Goal: Information Seeking & Learning: Find specific fact

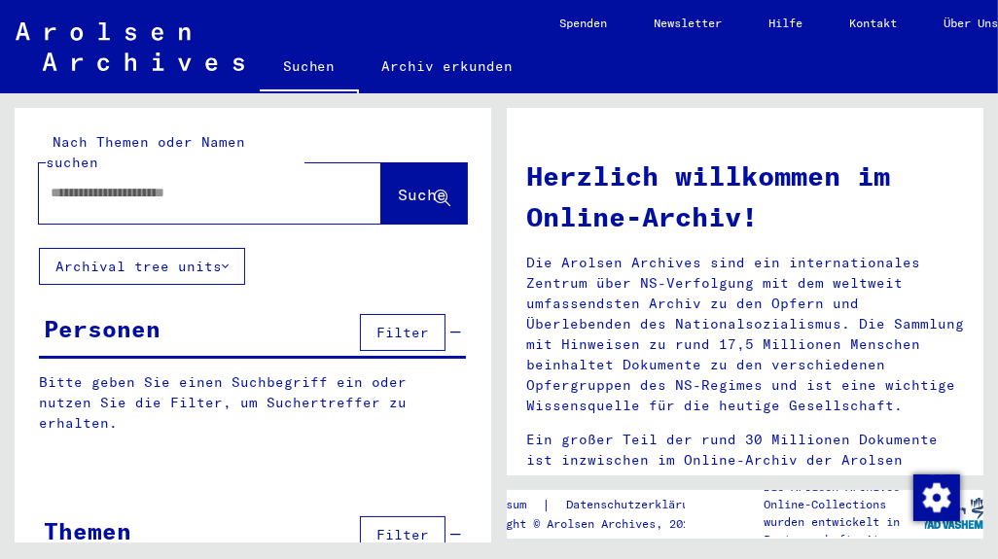
click at [132, 183] on input "text" at bounding box center [187, 193] width 272 height 20
type input "**********"
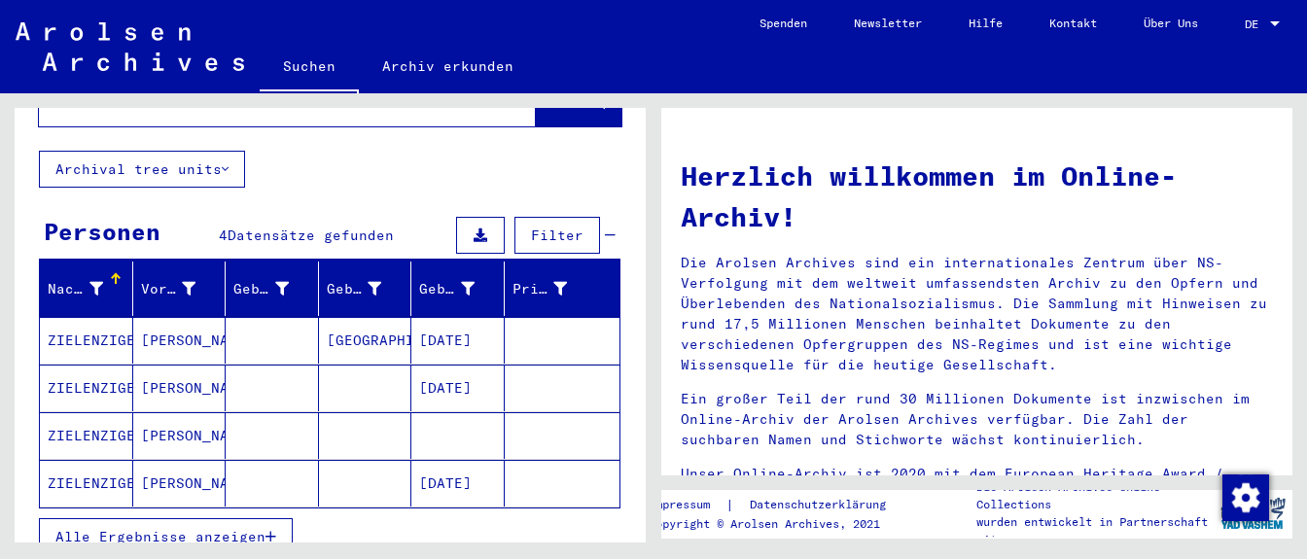
scroll to position [170, 0]
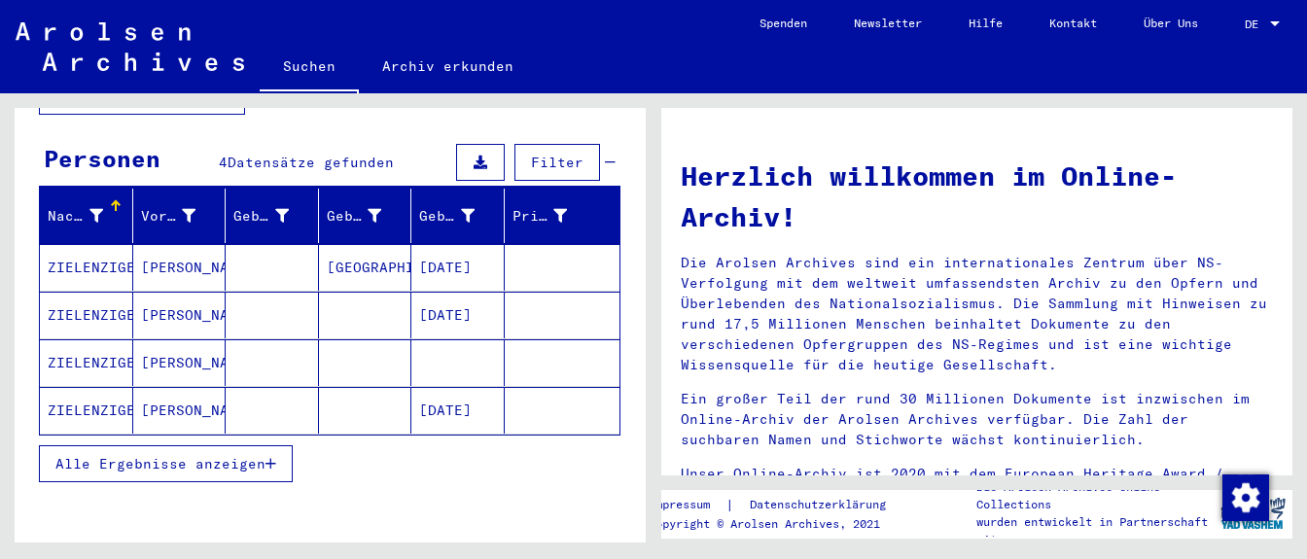
click at [475, 297] on mat-cell "[DATE]" at bounding box center [457, 315] width 93 height 47
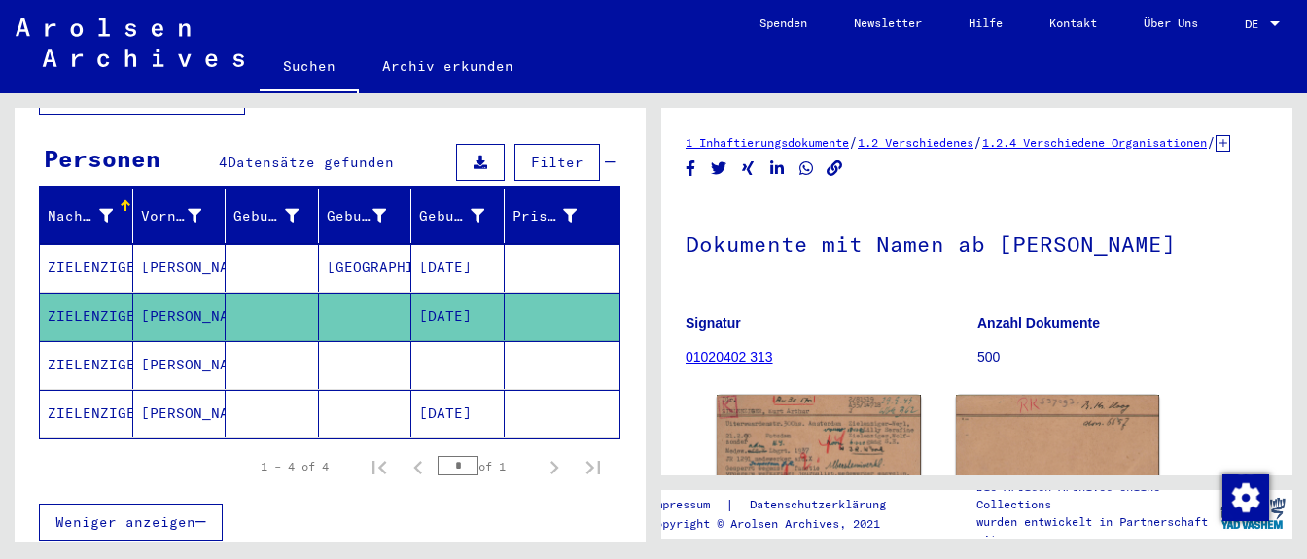
click at [464, 341] on mat-cell at bounding box center [457, 365] width 93 height 48
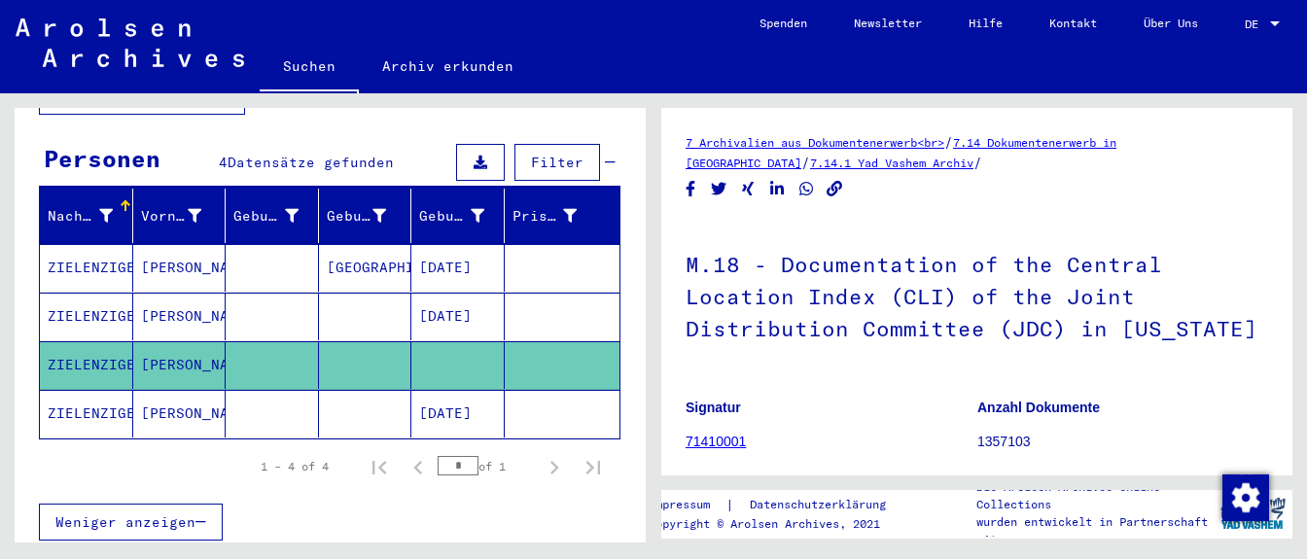
click at [464, 390] on mat-cell "[DATE]" at bounding box center [457, 414] width 93 height 48
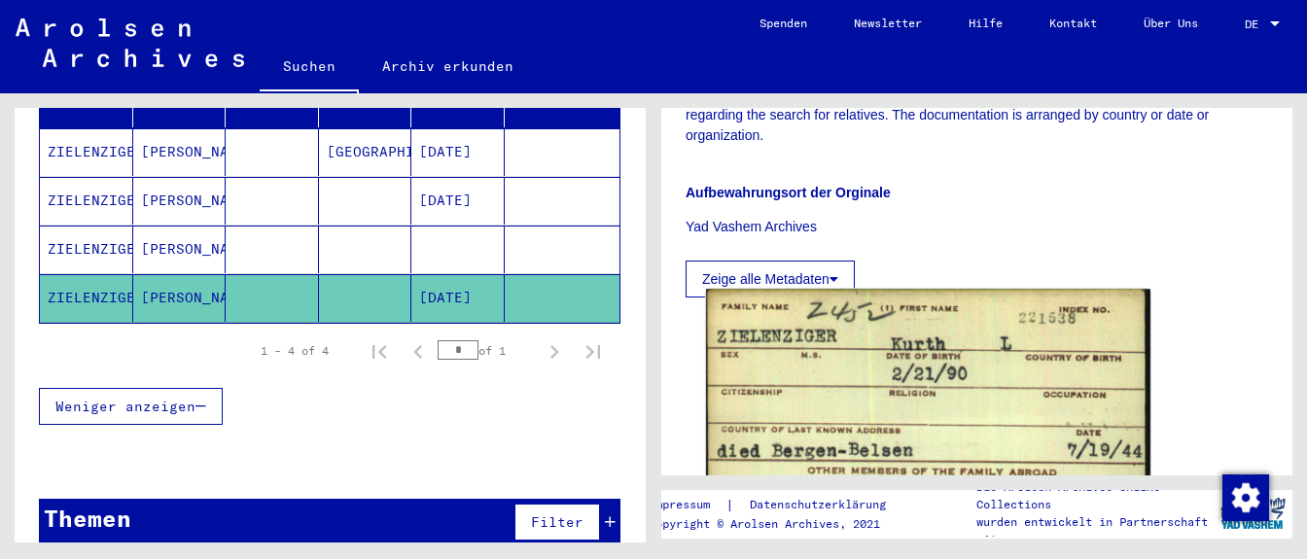
scroll to position [919, 0]
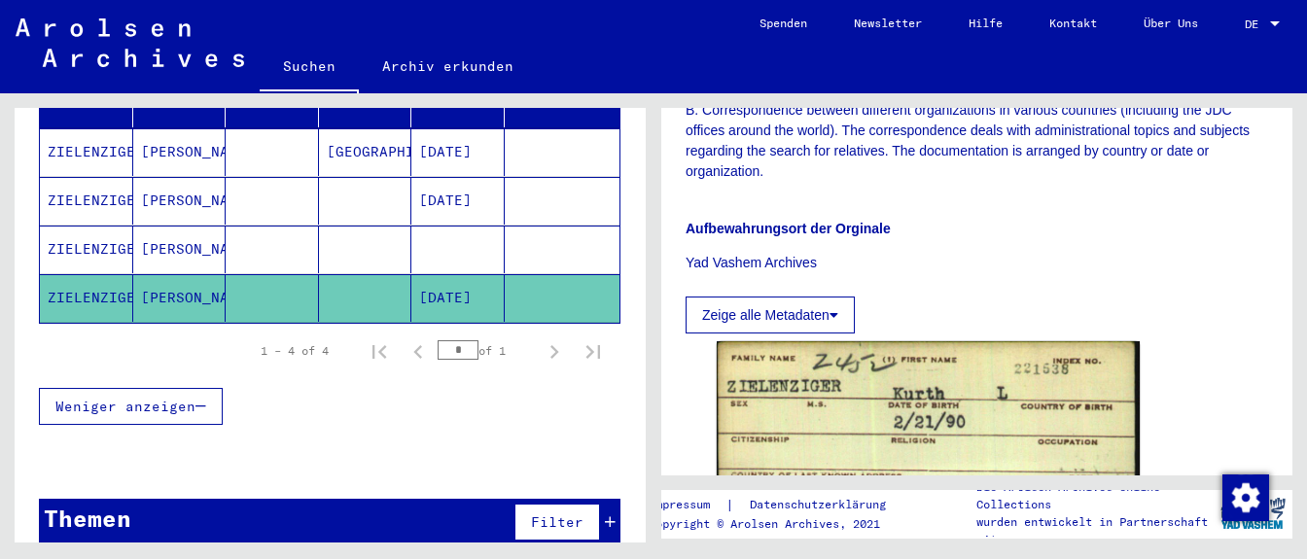
click at [451, 226] on mat-cell at bounding box center [457, 250] width 93 height 48
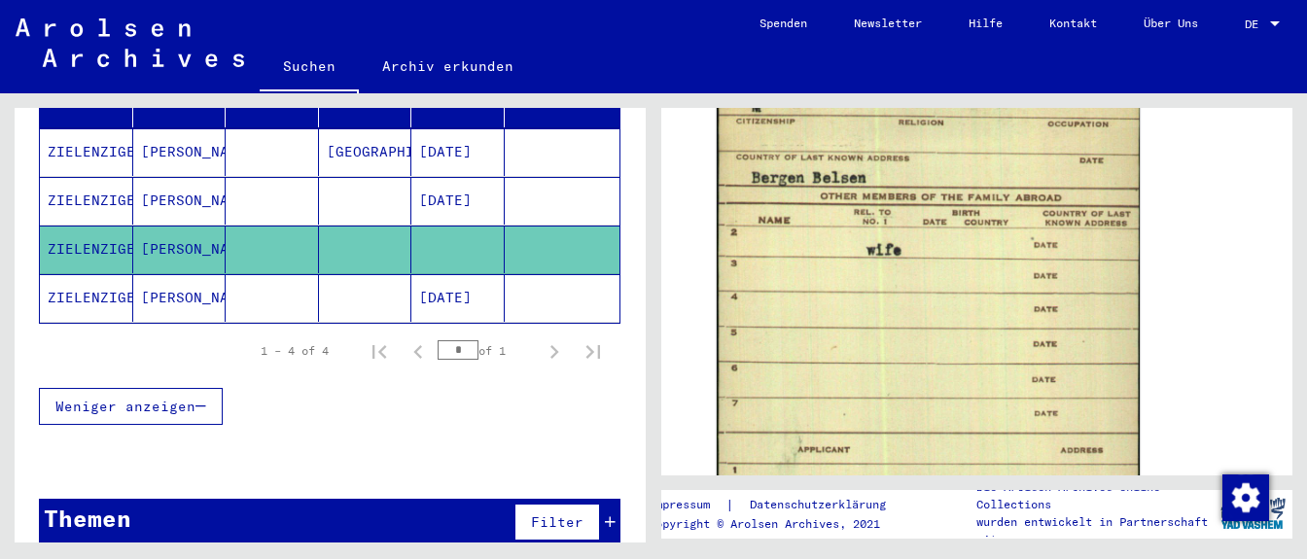
scroll to position [1191, 0]
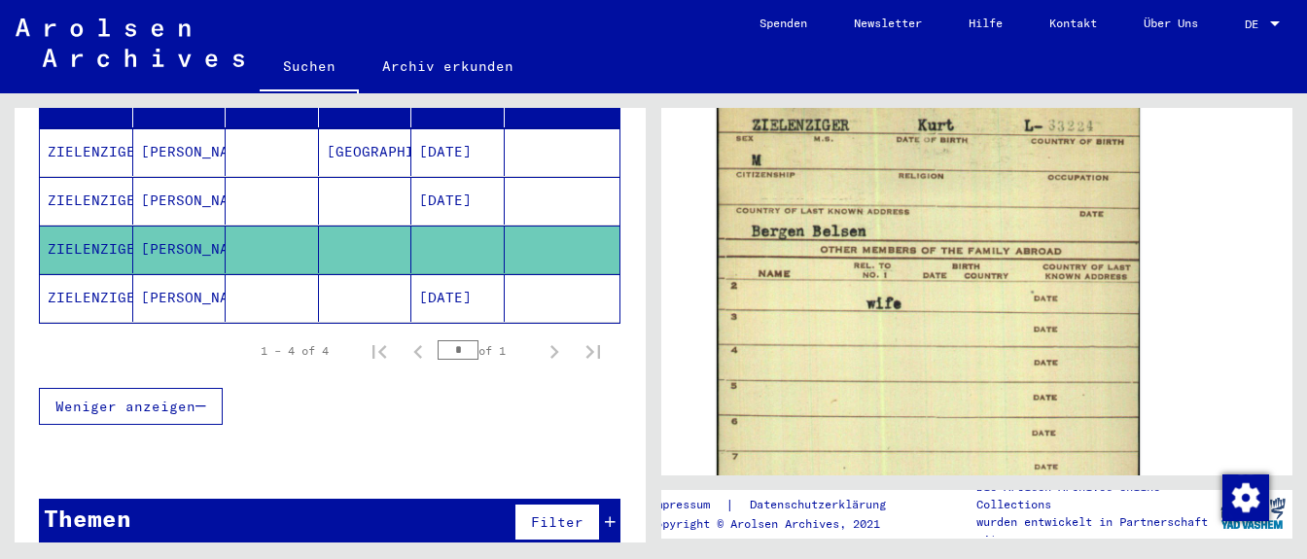
click at [468, 177] on mat-cell "[DATE]" at bounding box center [457, 201] width 93 height 48
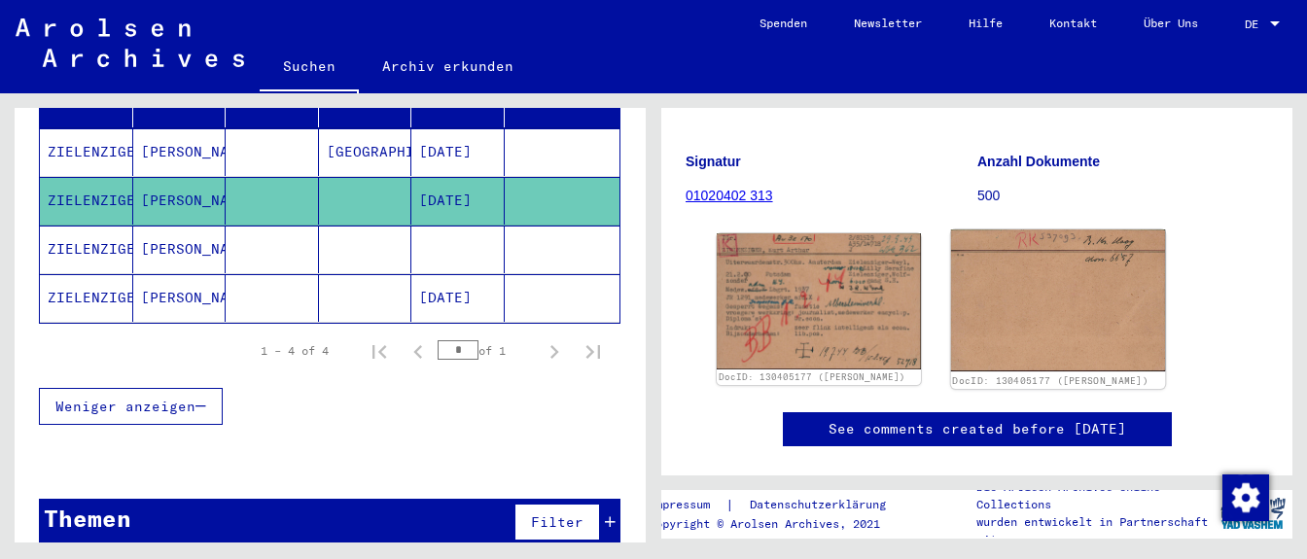
scroll to position [204, 0]
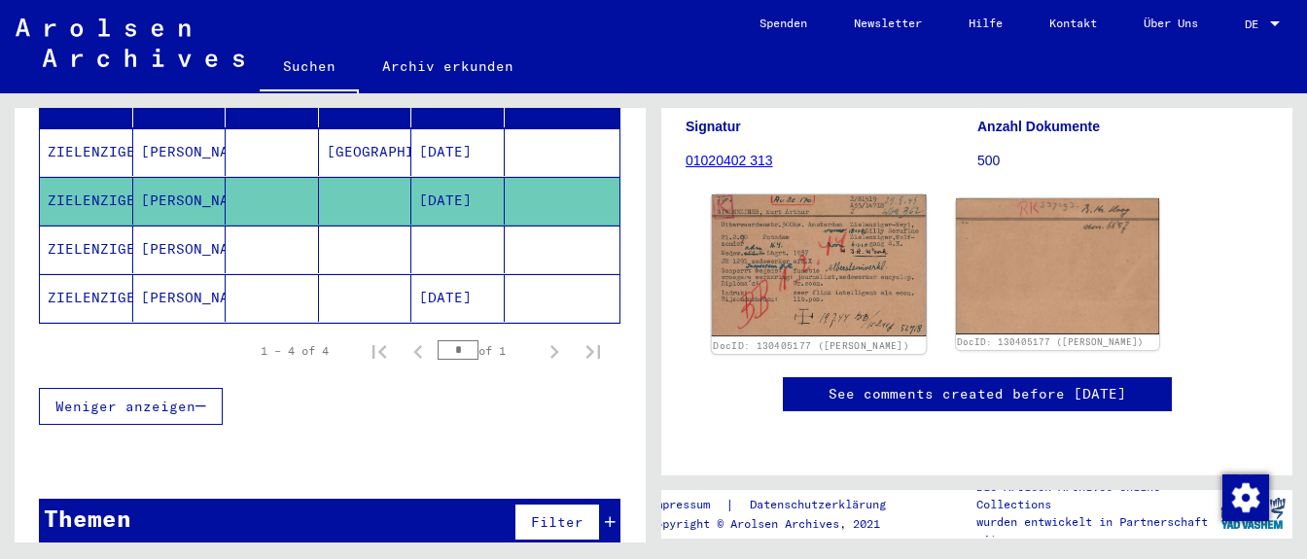
click at [823, 266] on img at bounding box center [819, 266] width 214 height 142
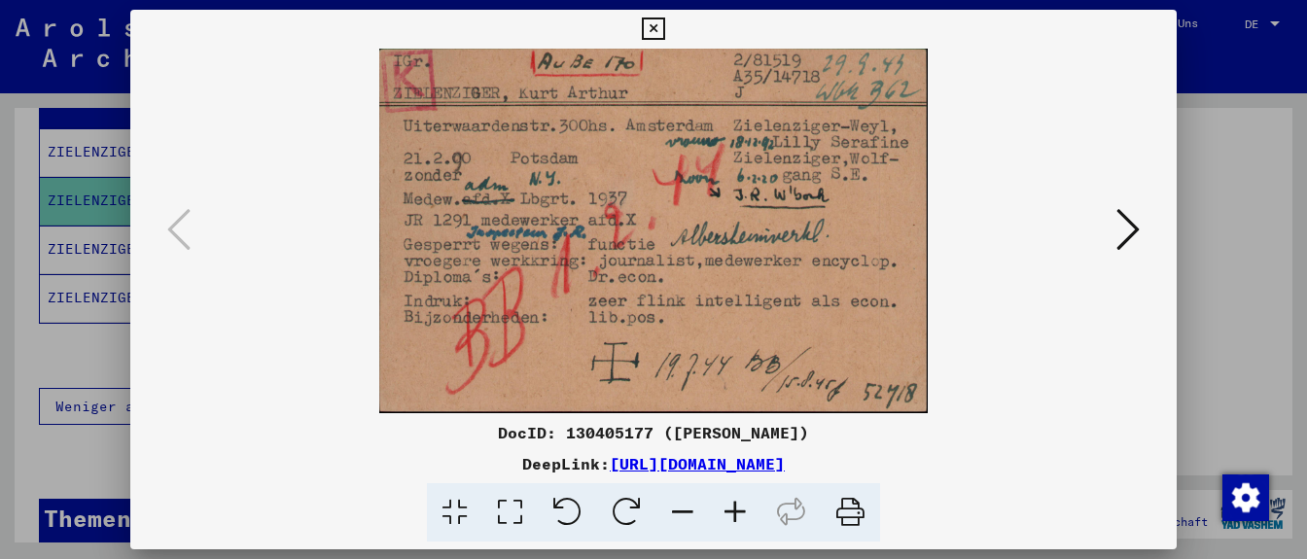
click at [664, 28] on icon at bounding box center [653, 29] width 22 height 23
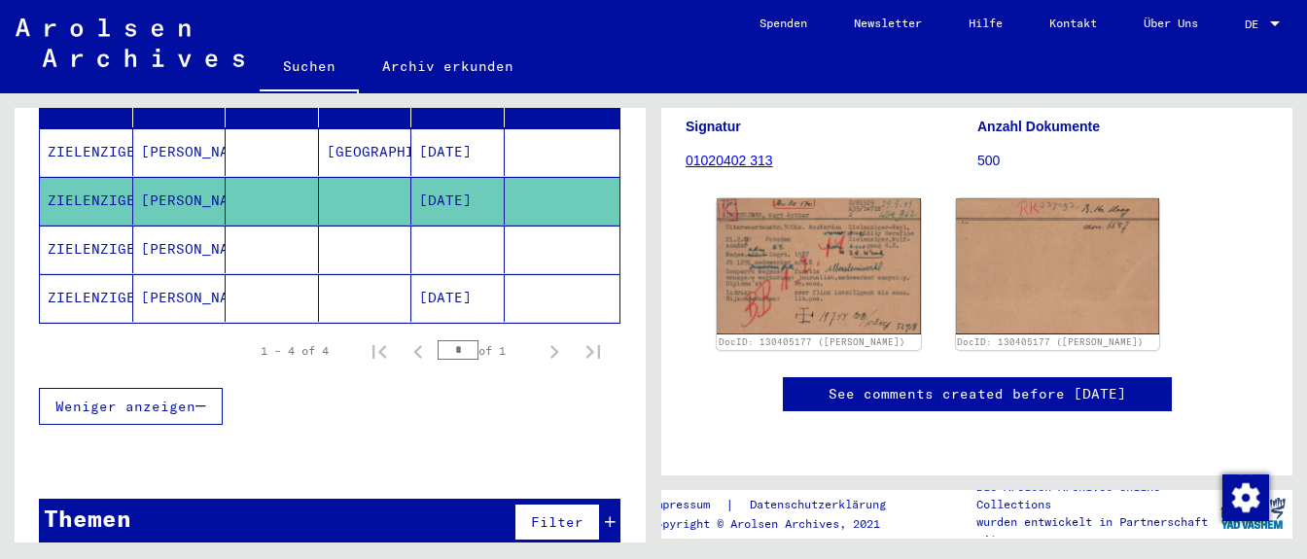
click at [460, 277] on mat-cell "[DATE]" at bounding box center [457, 298] width 93 height 48
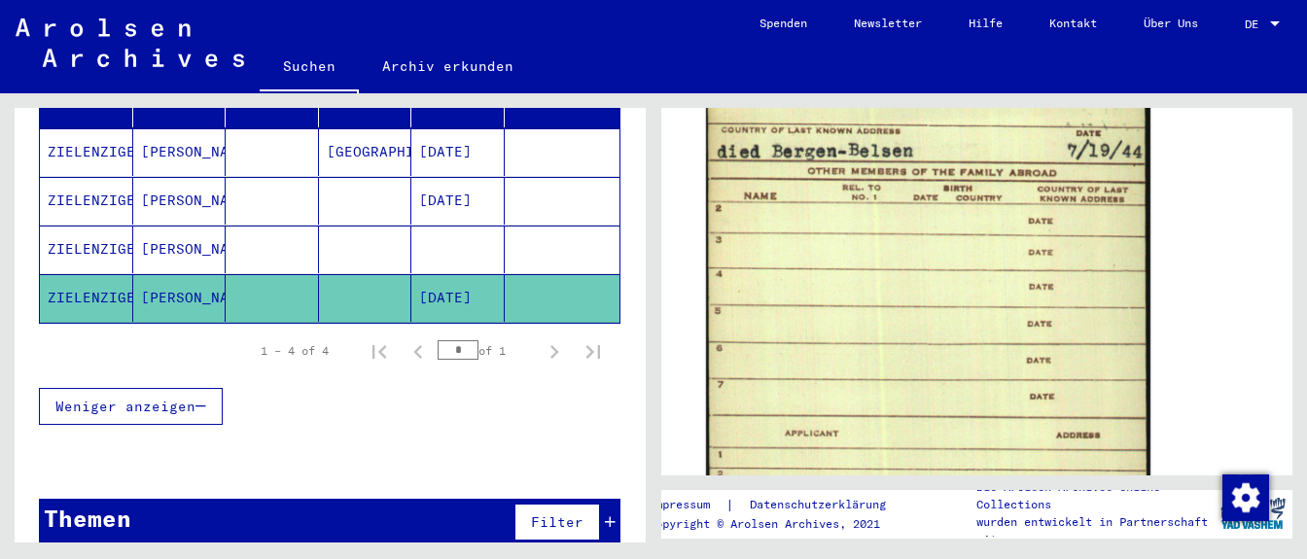
scroll to position [1259, 0]
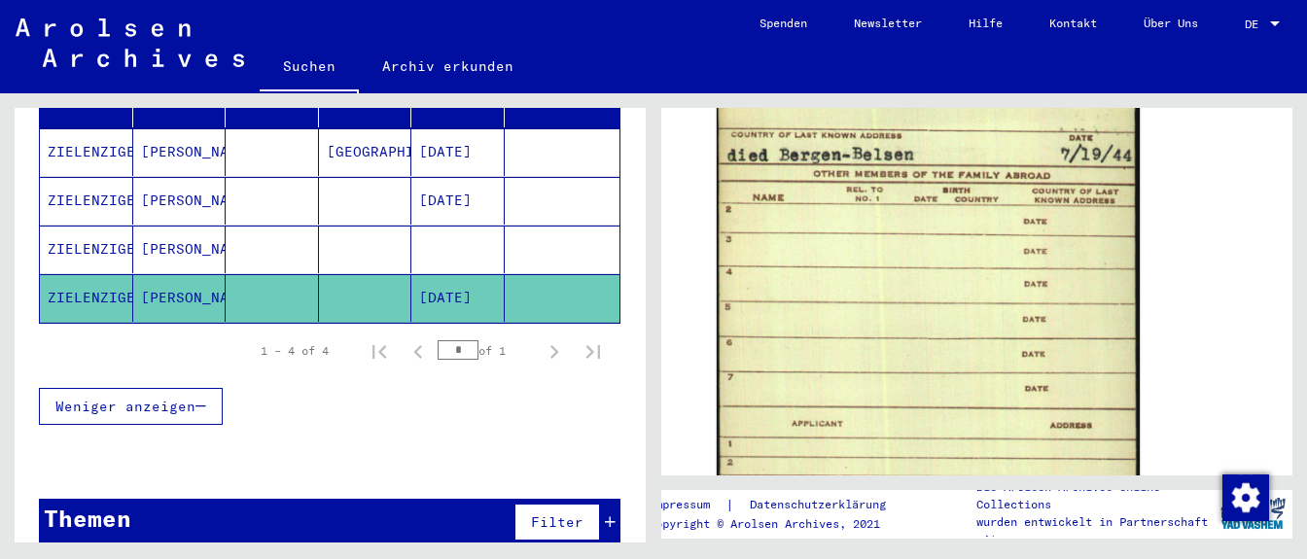
click at [474, 135] on mat-cell "[DATE]" at bounding box center [457, 152] width 93 height 48
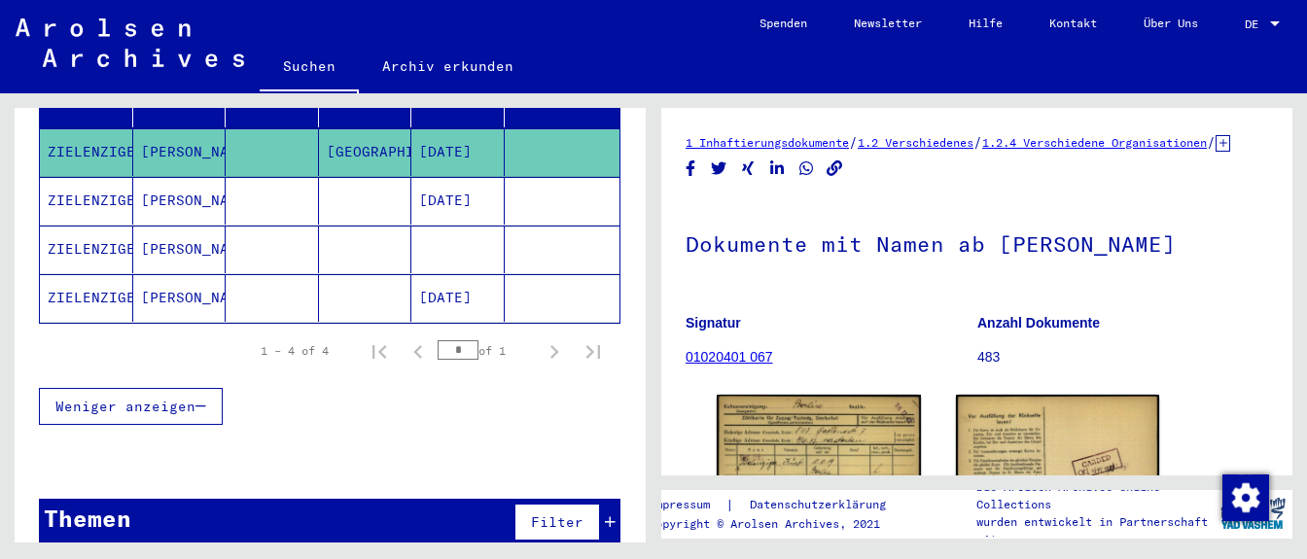
click at [466, 177] on mat-cell "[DATE]" at bounding box center [457, 201] width 93 height 48
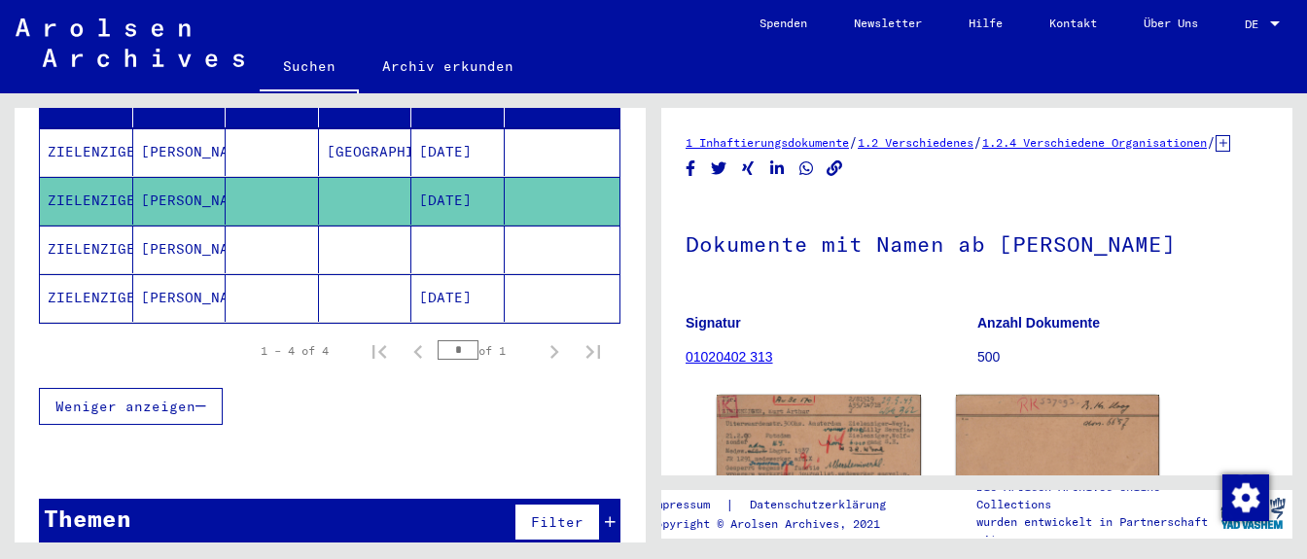
click at [453, 274] on mat-cell "[DATE]" at bounding box center [457, 298] width 93 height 48
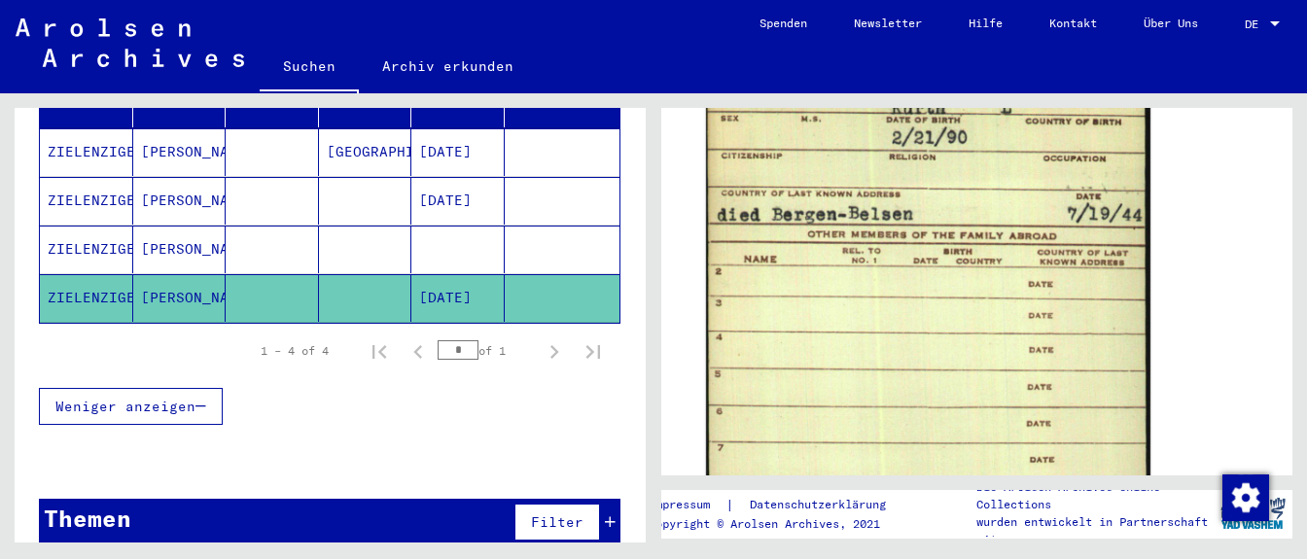
scroll to position [1157, 0]
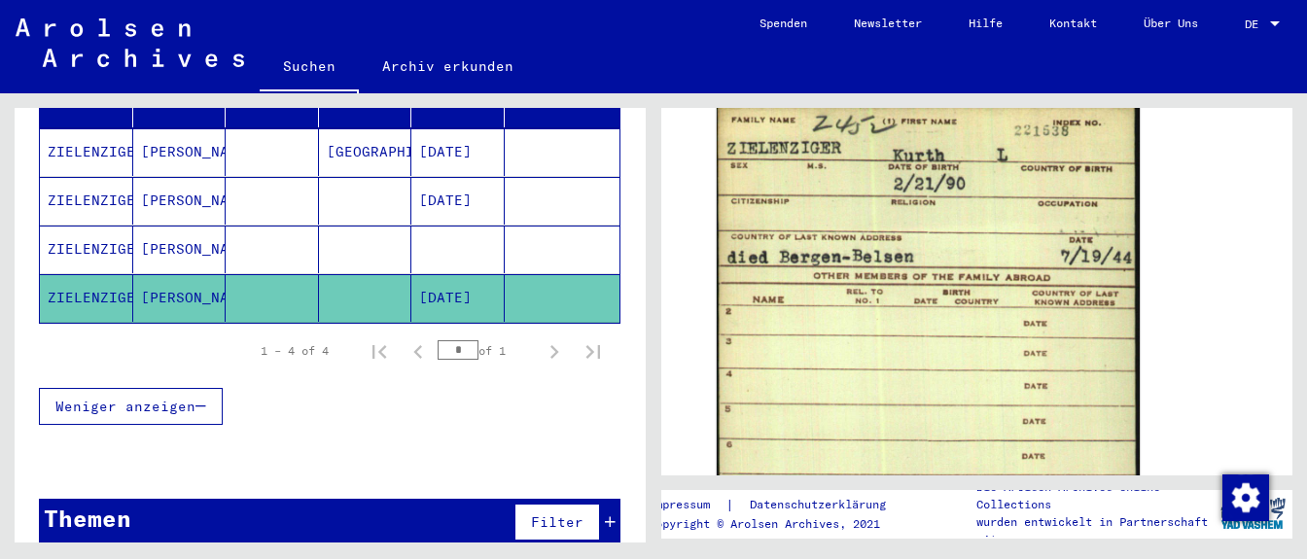
click at [455, 226] on mat-cell at bounding box center [457, 250] width 93 height 48
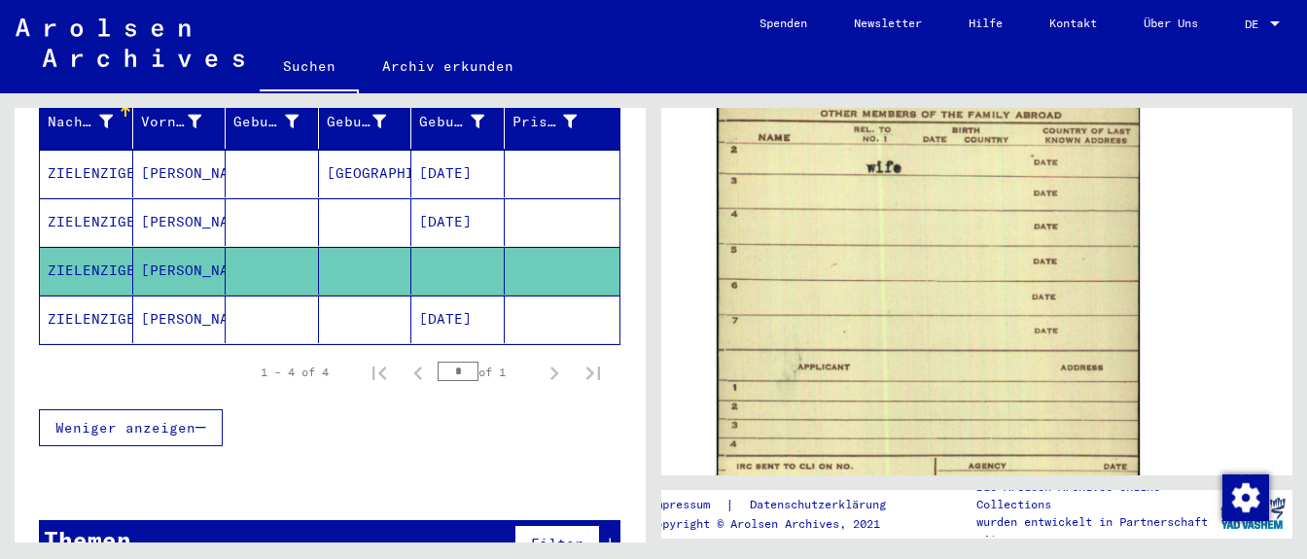
scroll to position [252, 0]
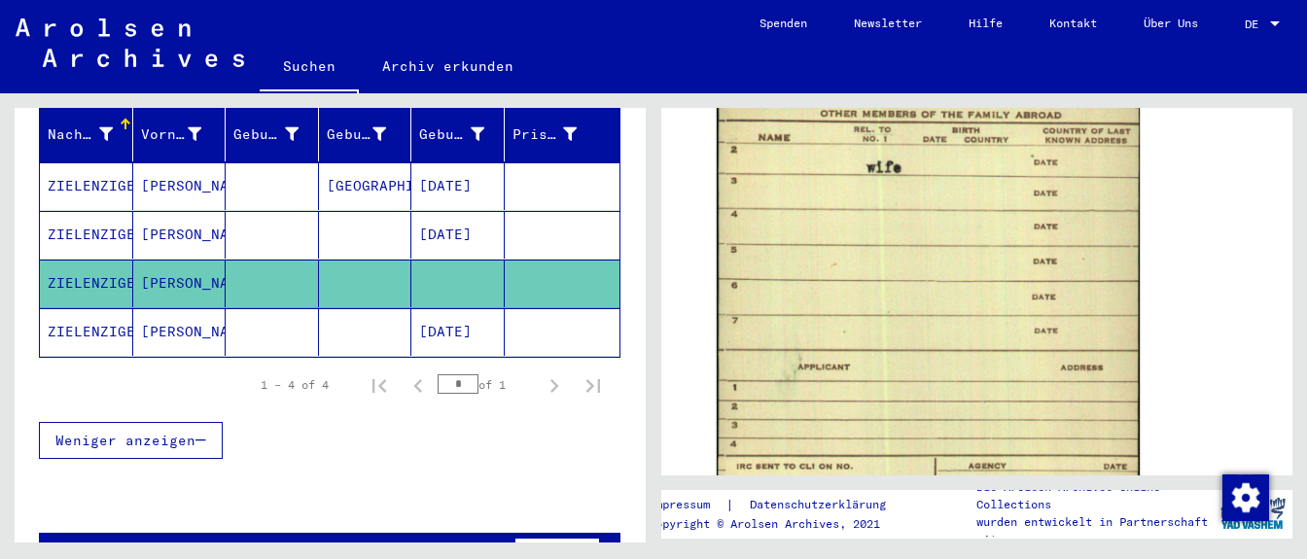
click at [490, 312] on mat-cell "[DATE]" at bounding box center [457, 332] width 93 height 48
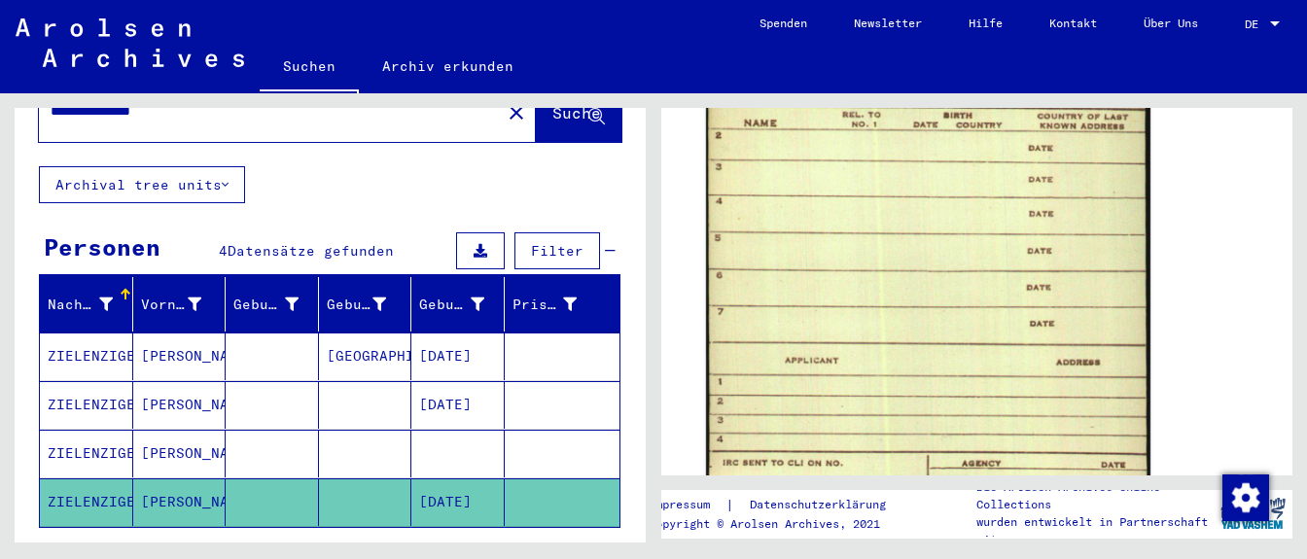
scroll to position [1191, 0]
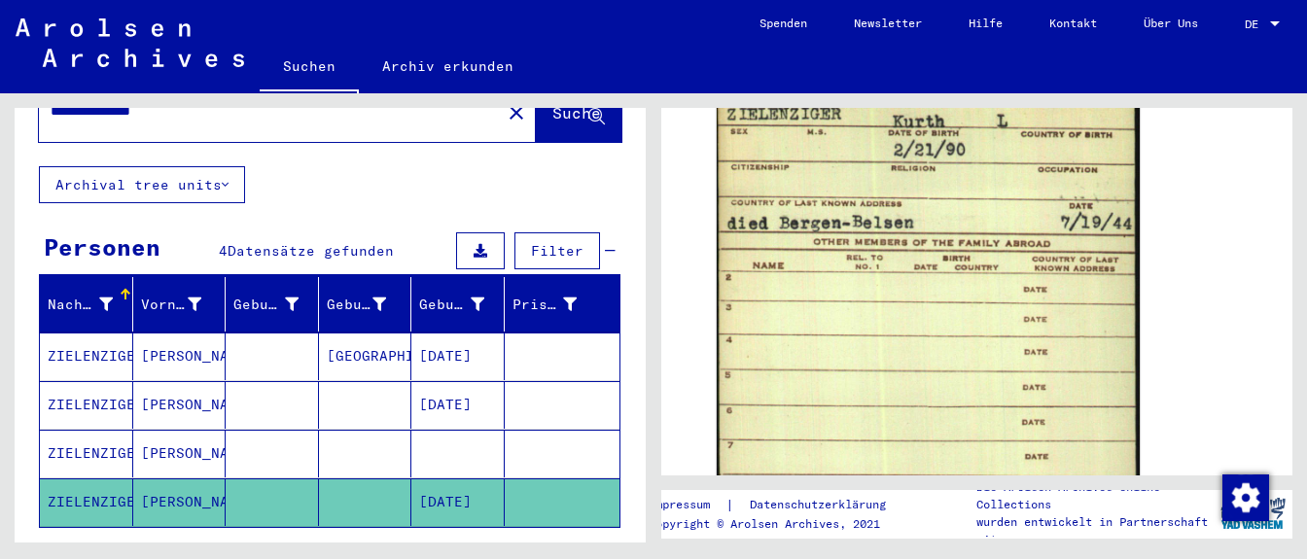
click at [442, 430] on mat-cell at bounding box center [457, 454] width 93 height 48
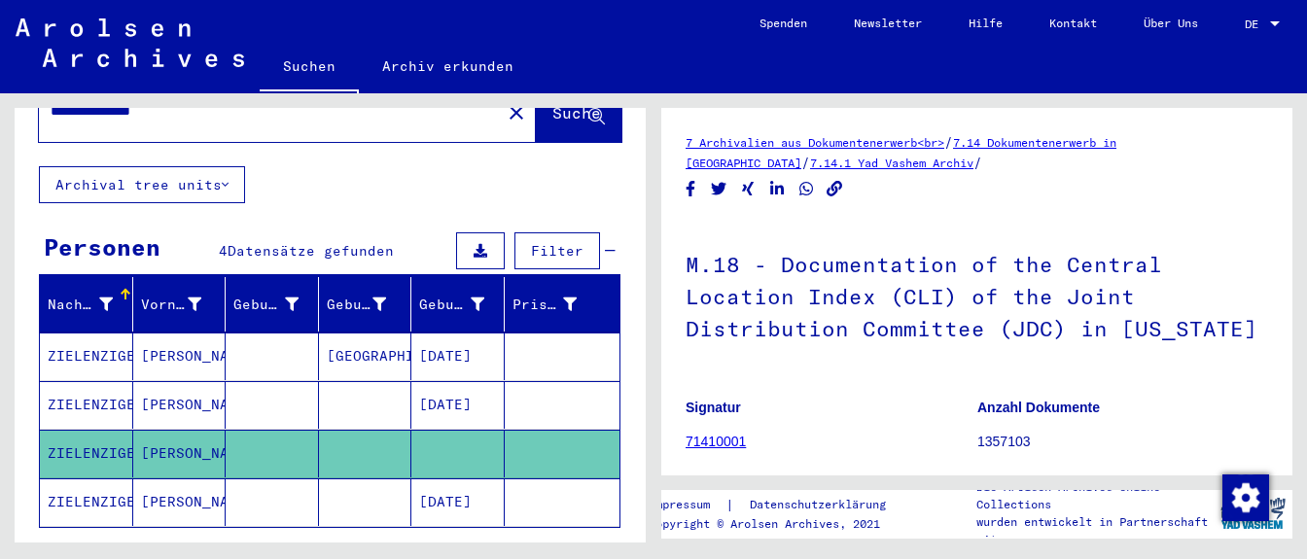
click at [465, 384] on mat-cell "[DATE]" at bounding box center [457, 405] width 93 height 48
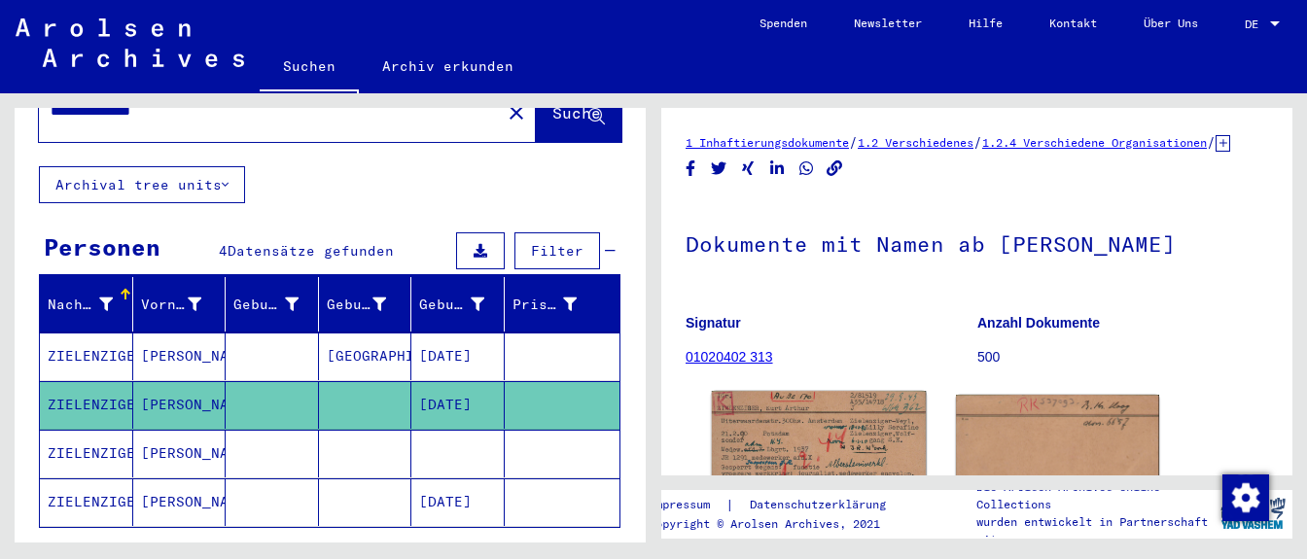
click at [814, 443] on img at bounding box center [819, 462] width 214 height 142
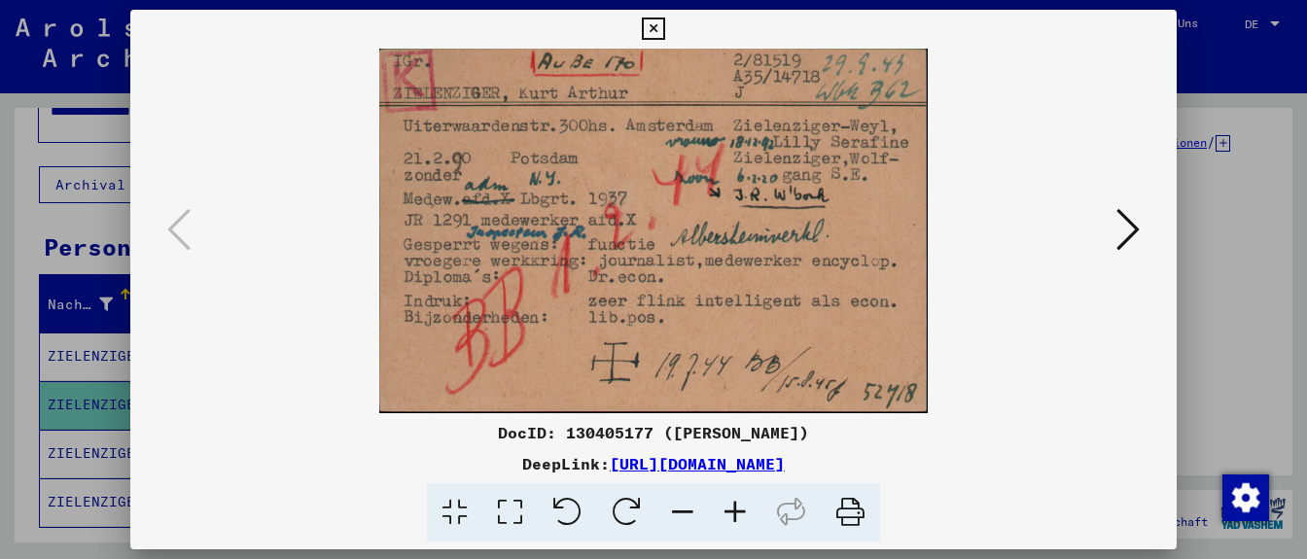
click at [734, 515] on icon at bounding box center [735, 512] width 53 height 59
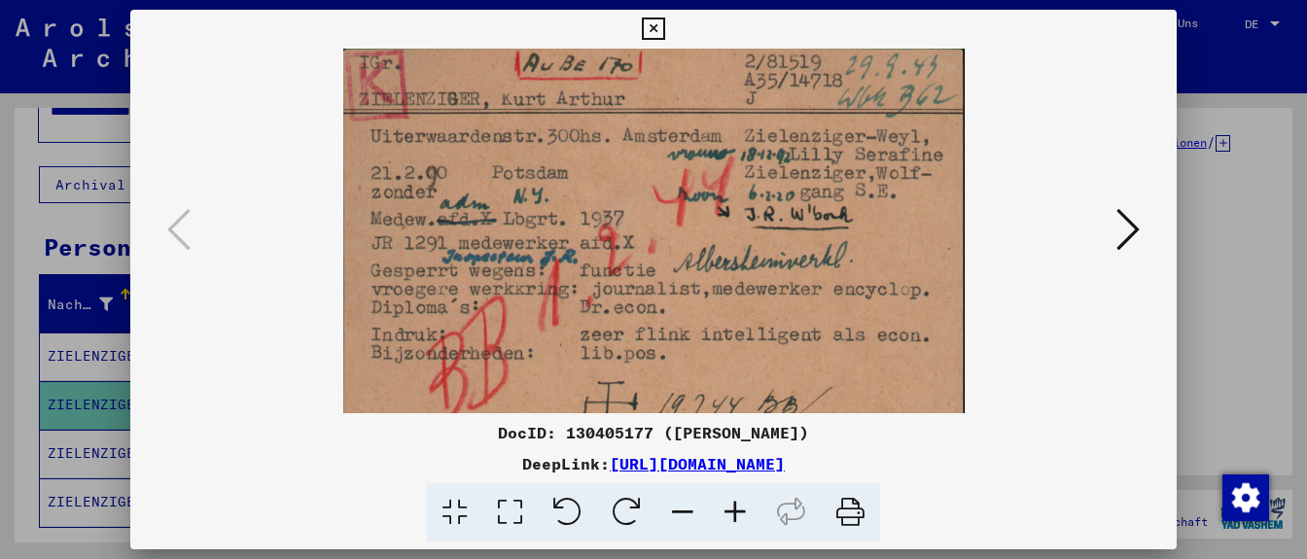
click at [734, 515] on icon at bounding box center [735, 512] width 53 height 59
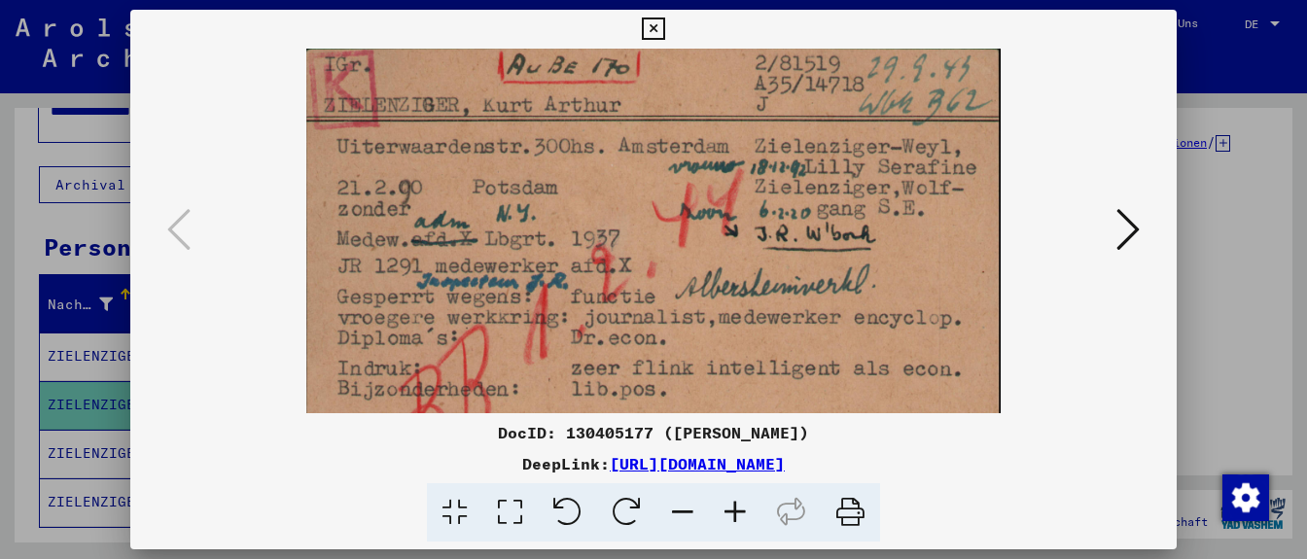
drag, startPoint x: 730, startPoint y: 265, endPoint x: 738, endPoint y: 348, distance: 84.0
click at [738, 349] on img at bounding box center [653, 280] width 694 height 462
click at [997, 232] on icon at bounding box center [1128, 229] width 23 height 47
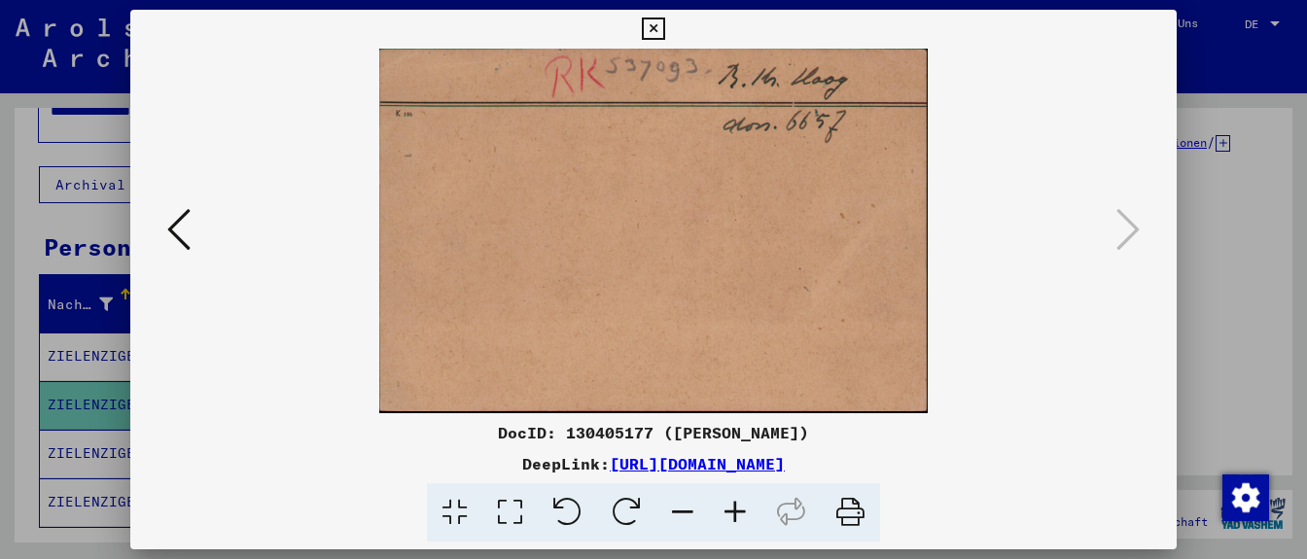
click at [180, 236] on icon at bounding box center [178, 229] width 23 height 47
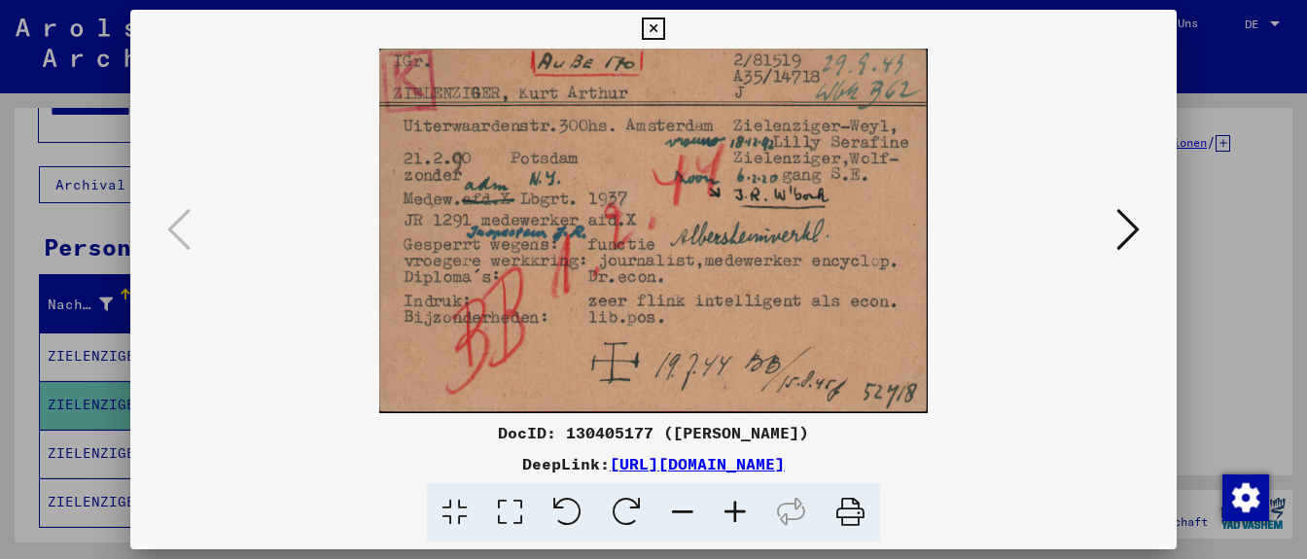
click at [732, 510] on icon at bounding box center [735, 512] width 53 height 59
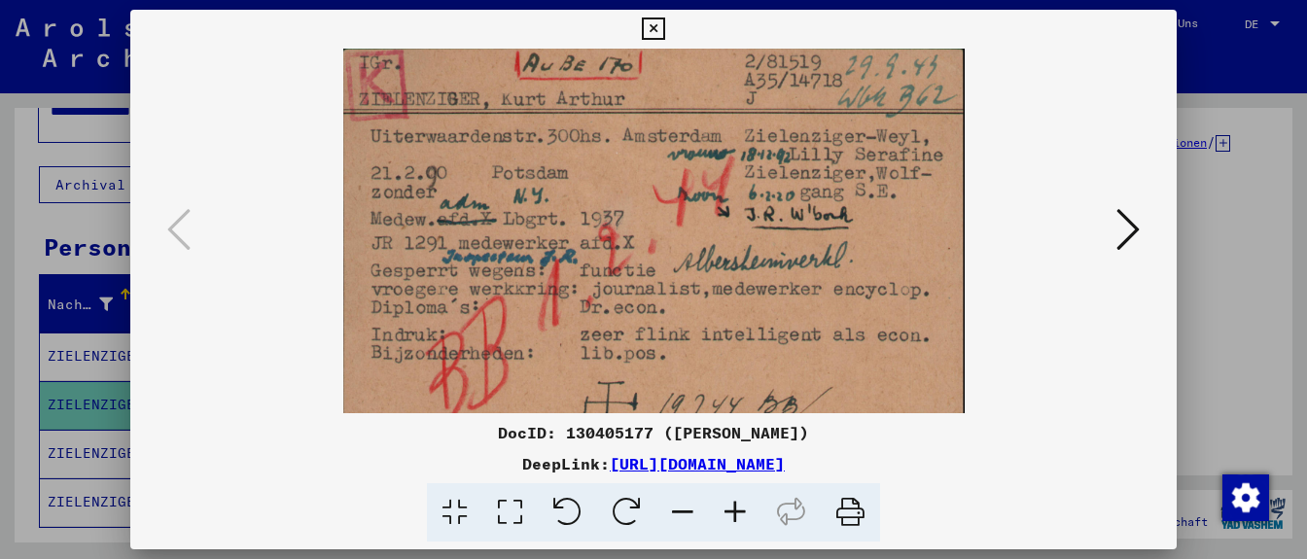
click at [732, 510] on icon at bounding box center [735, 512] width 53 height 59
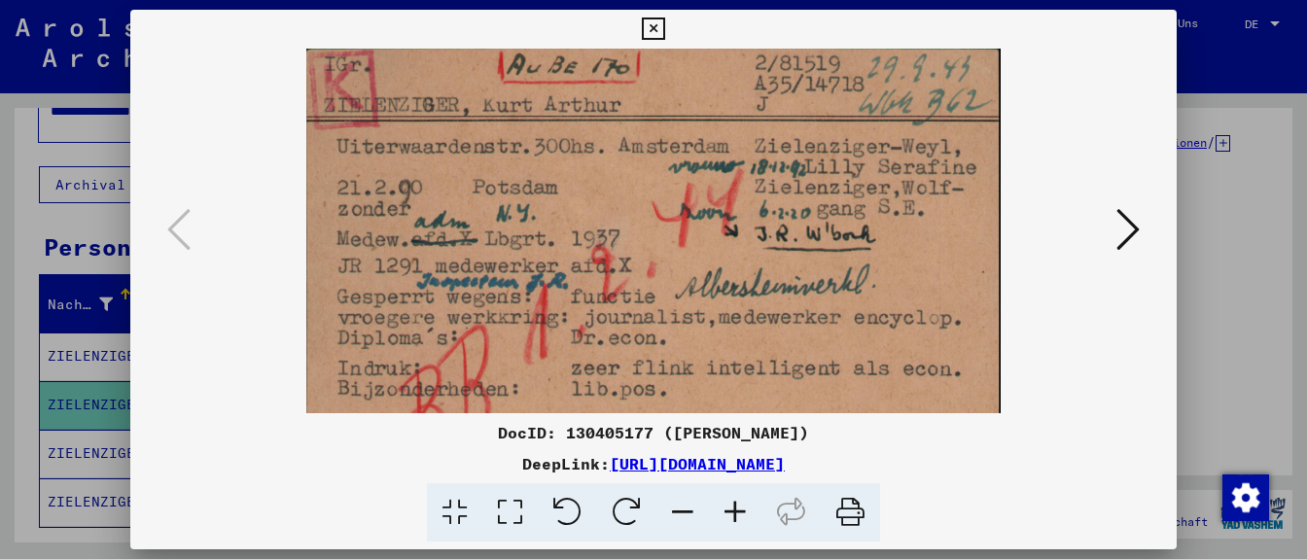
click at [732, 510] on icon at bounding box center [735, 512] width 53 height 59
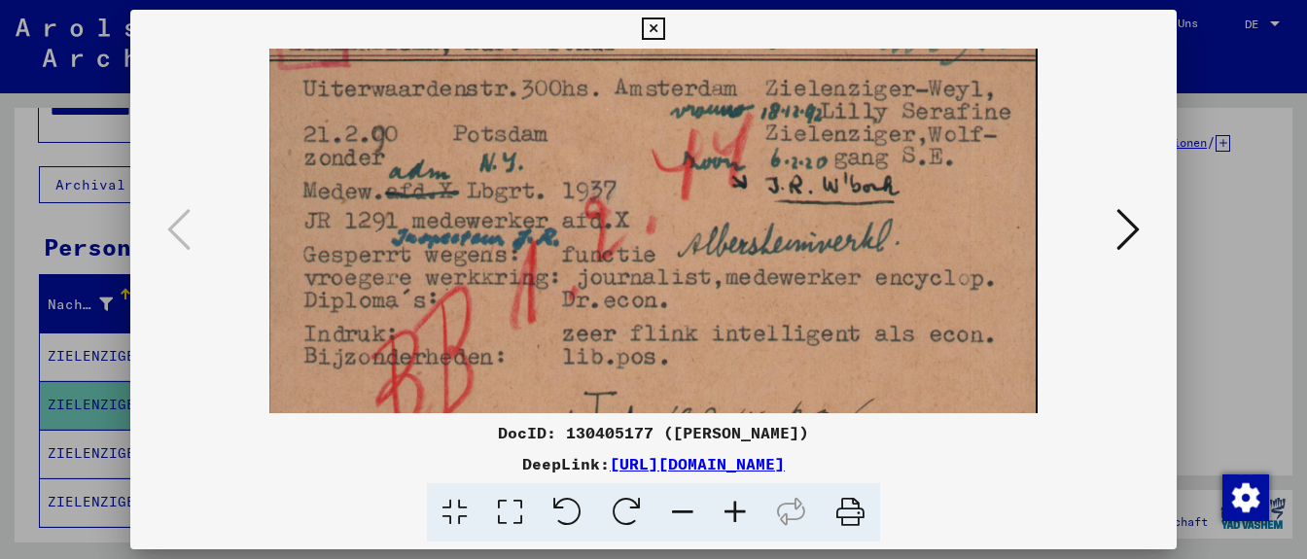
scroll to position [62, 0]
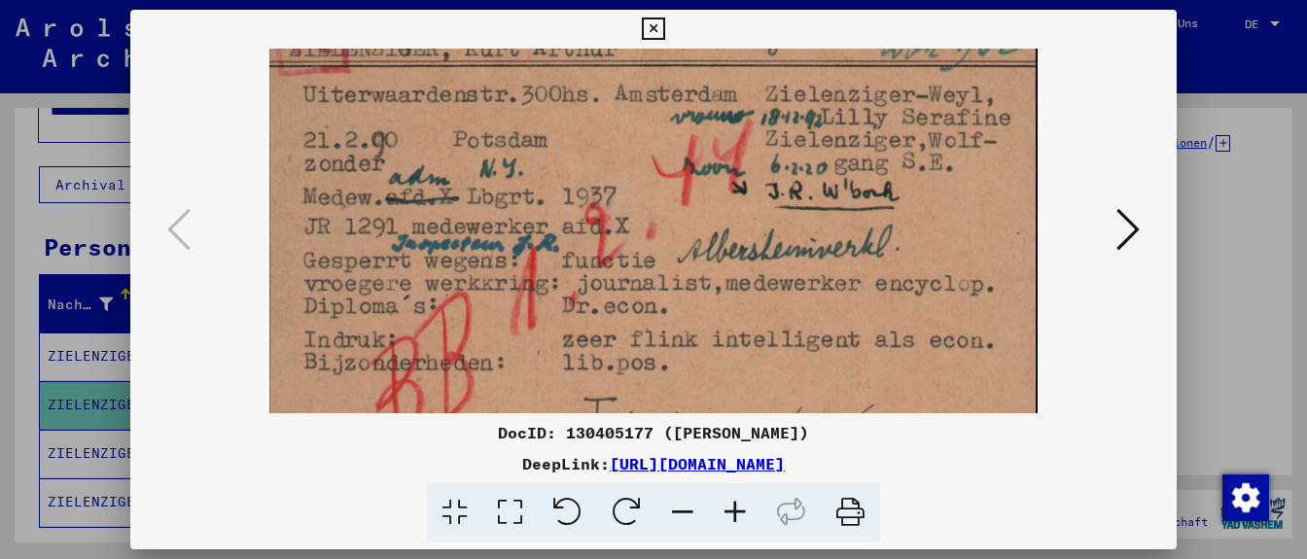
drag, startPoint x: 651, startPoint y: 299, endPoint x: 668, endPoint y: 242, distance: 59.1
click at [668, 242] on img at bounding box center [652, 241] width 767 height 511
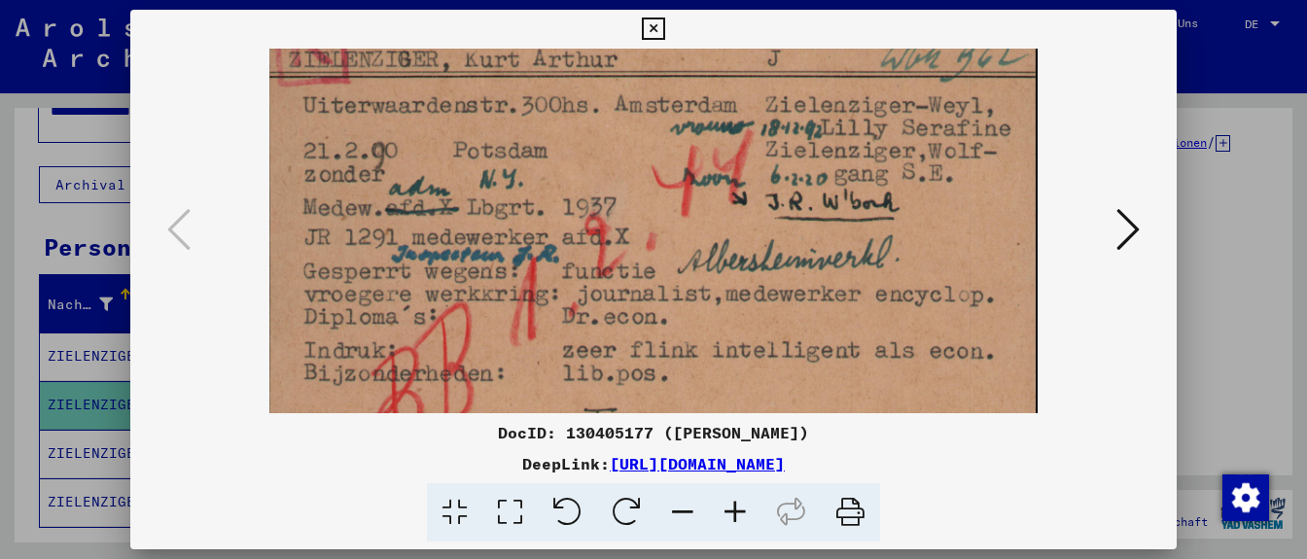
scroll to position [49, 0]
drag, startPoint x: 904, startPoint y: 277, endPoint x: 872, endPoint y: 291, distance: 34.9
click at [872, 291] on img at bounding box center [652, 255] width 767 height 511
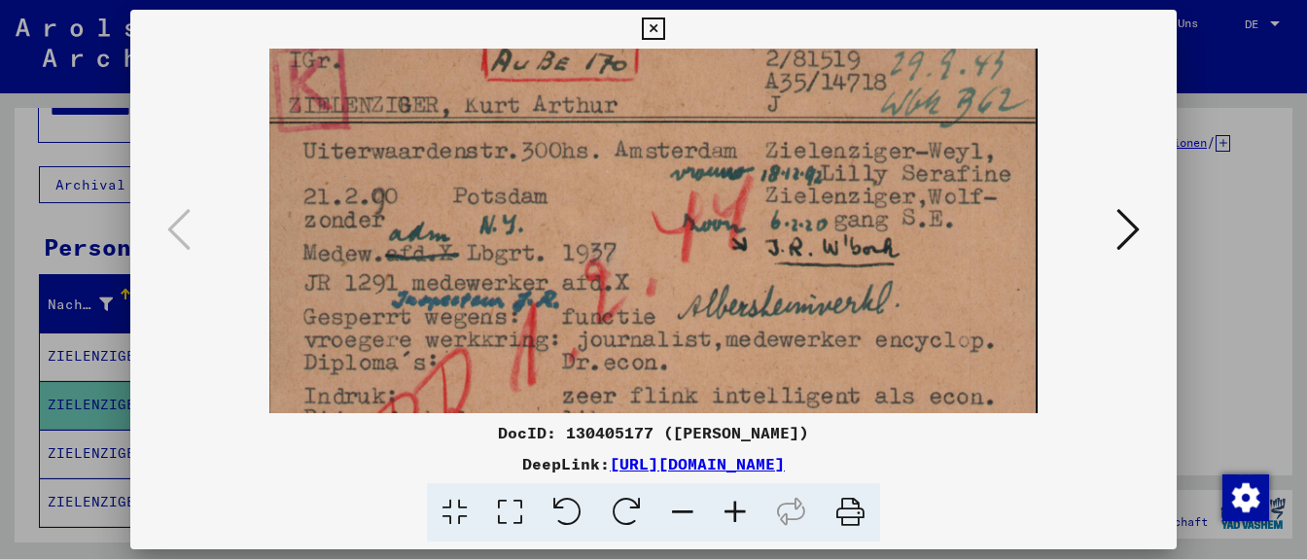
scroll to position [2, 0]
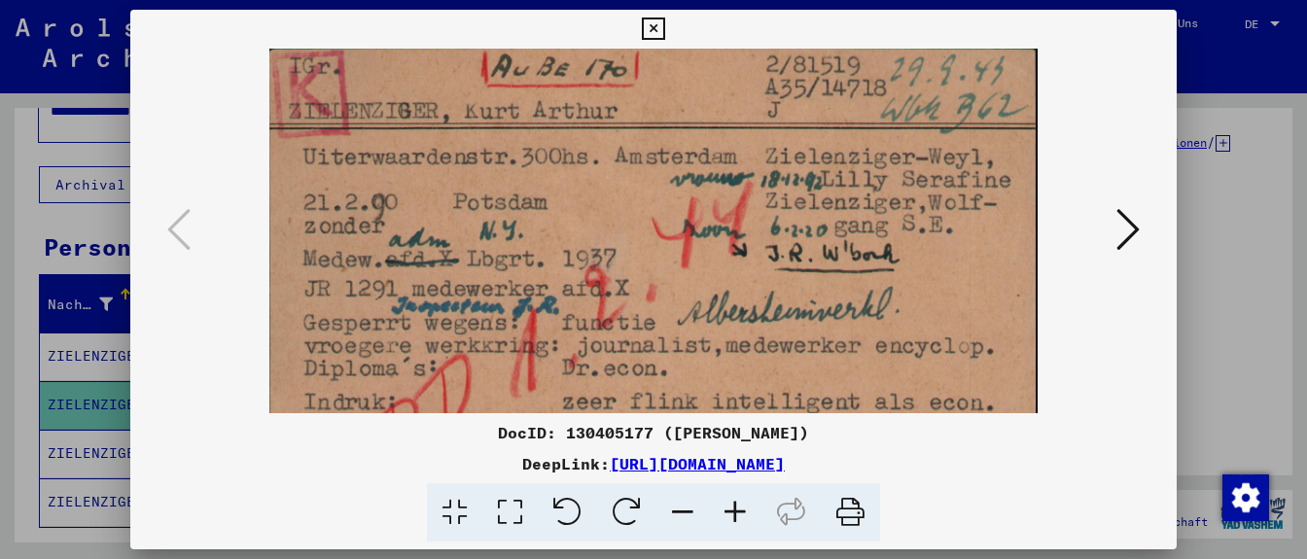
drag, startPoint x: 957, startPoint y: 215, endPoint x: 866, endPoint y: 281, distance: 112.8
click at [945, 301] on img at bounding box center [652, 304] width 767 height 511
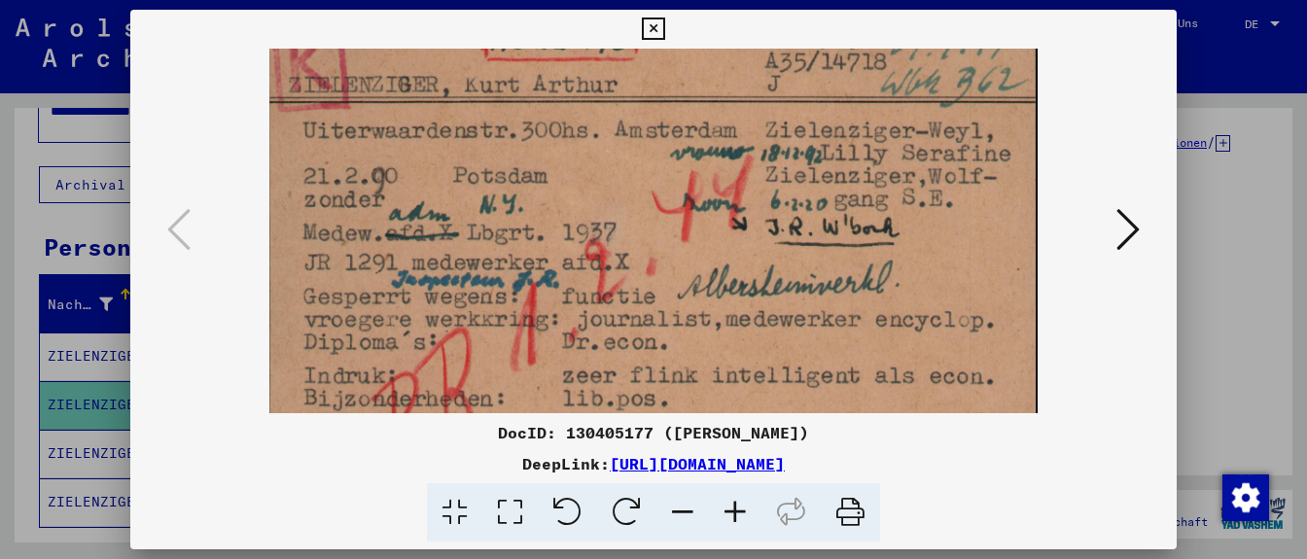
scroll to position [46, 0]
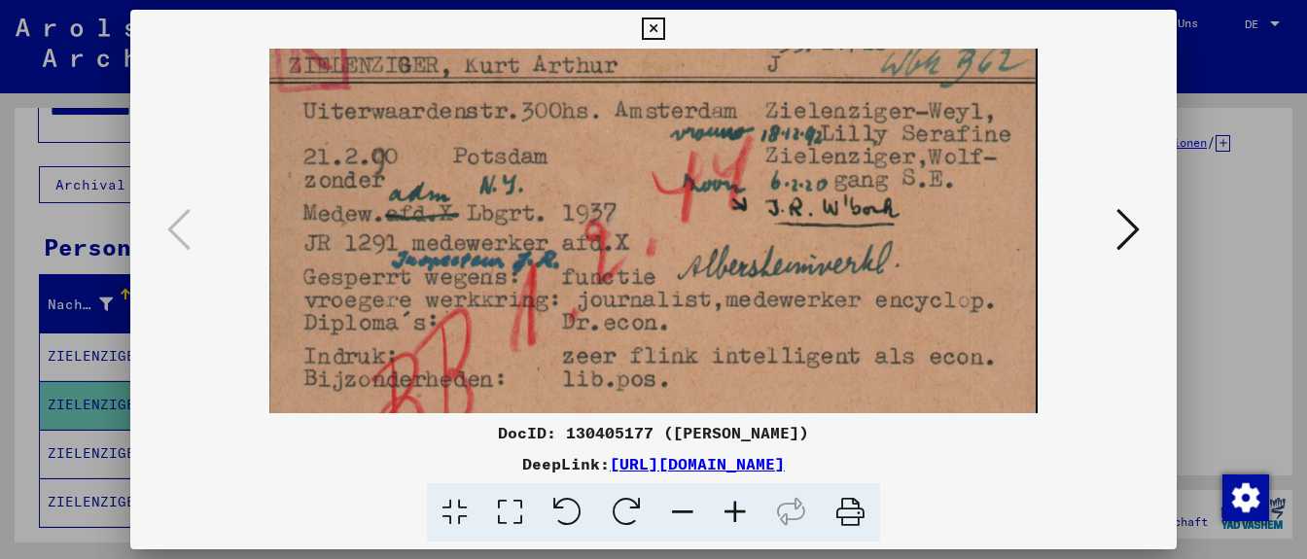
drag, startPoint x: 676, startPoint y: 266, endPoint x: 671, endPoint y: 219, distance: 46.9
click at [671, 219] on img at bounding box center [652, 258] width 767 height 511
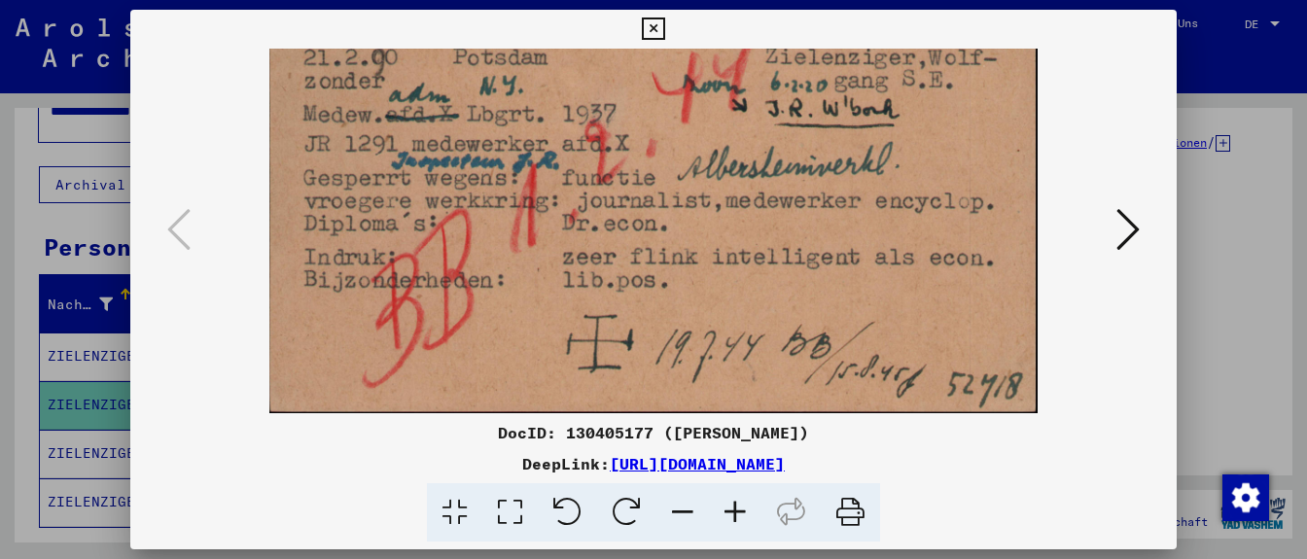
scroll to position [144, 0]
drag, startPoint x: 800, startPoint y: 273, endPoint x: 789, endPoint y: 94, distance: 179.3
click at [789, 94] on img at bounding box center [652, 160] width 767 height 511
click at [664, 28] on icon at bounding box center [653, 29] width 22 height 23
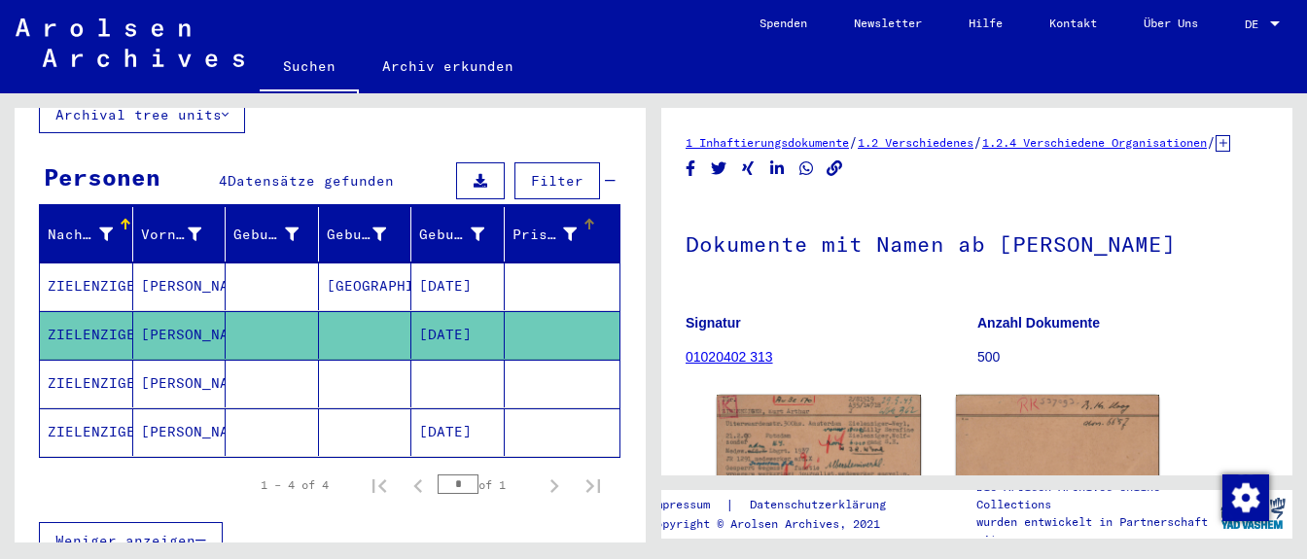
scroll to position [218, 0]
